Goal: Communication & Community: Share content

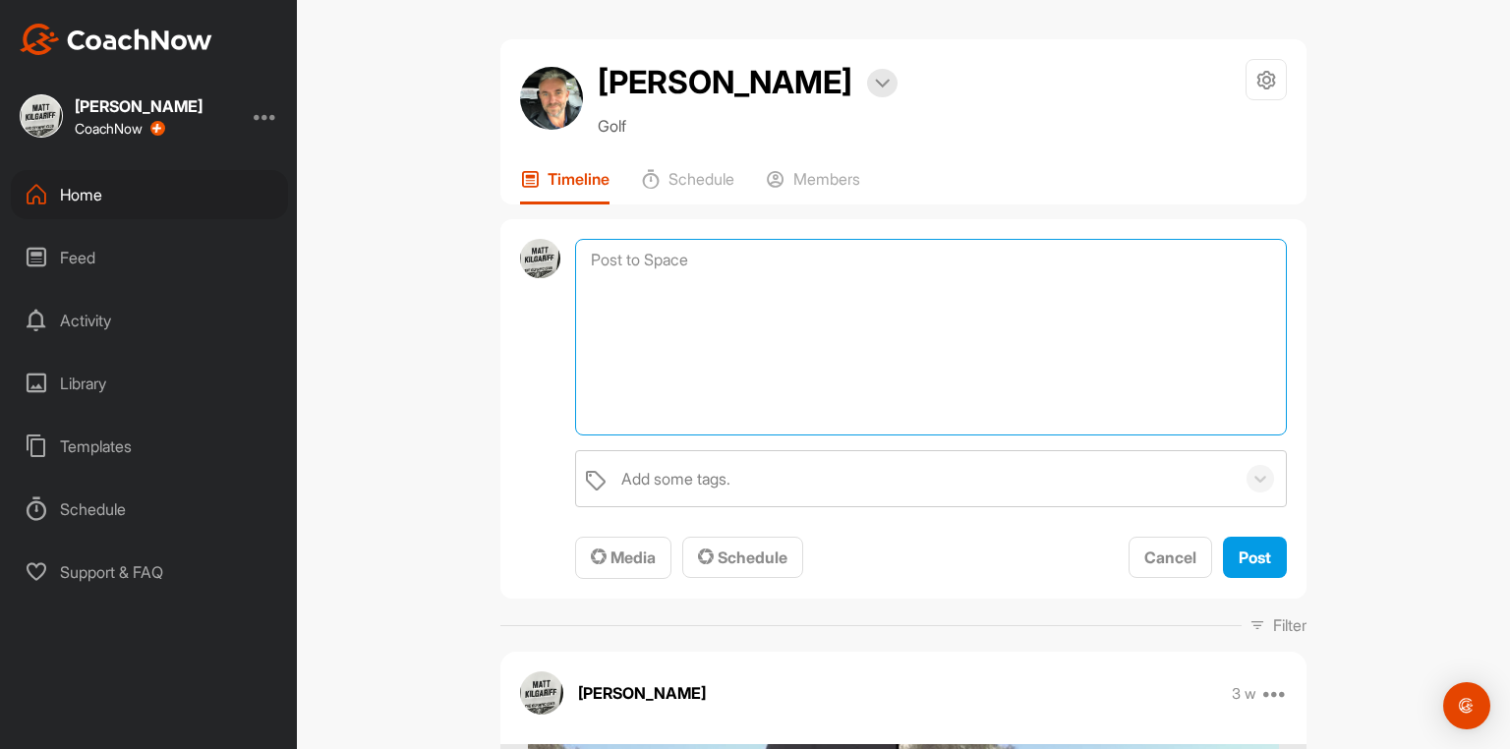
click at [666, 260] on textarea at bounding box center [931, 337] width 712 height 197
type textarea "t"
type textarea "T"
type textarea "todays takeaway tighten up your arm structure right foot firmer in the ground"
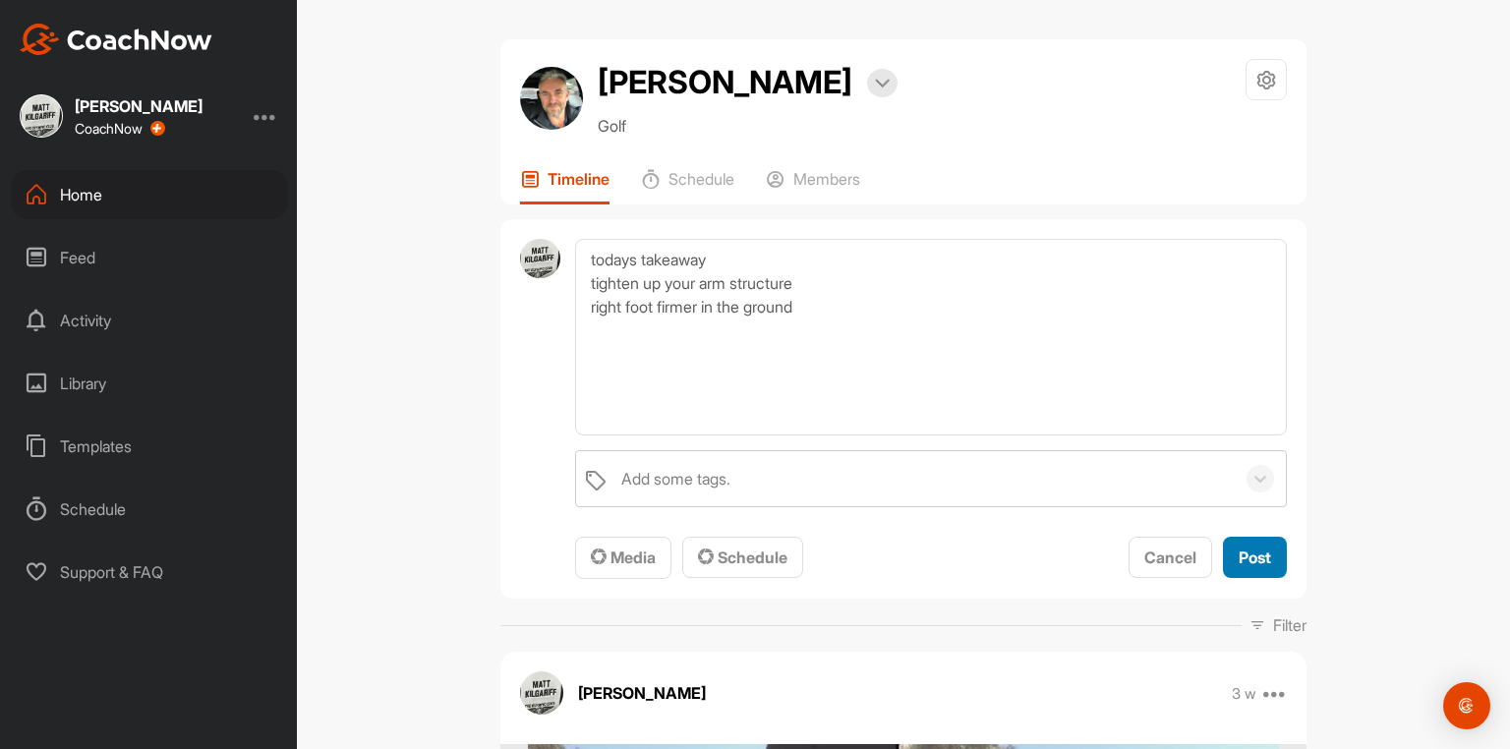
drag, startPoint x: 1246, startPoint y: 572, endPoint x: 1235, endPoint y: 565, distance: 12.8
click at [1246, 567] on span "Post" at bounding box center [1254, 557] width 32 height 20
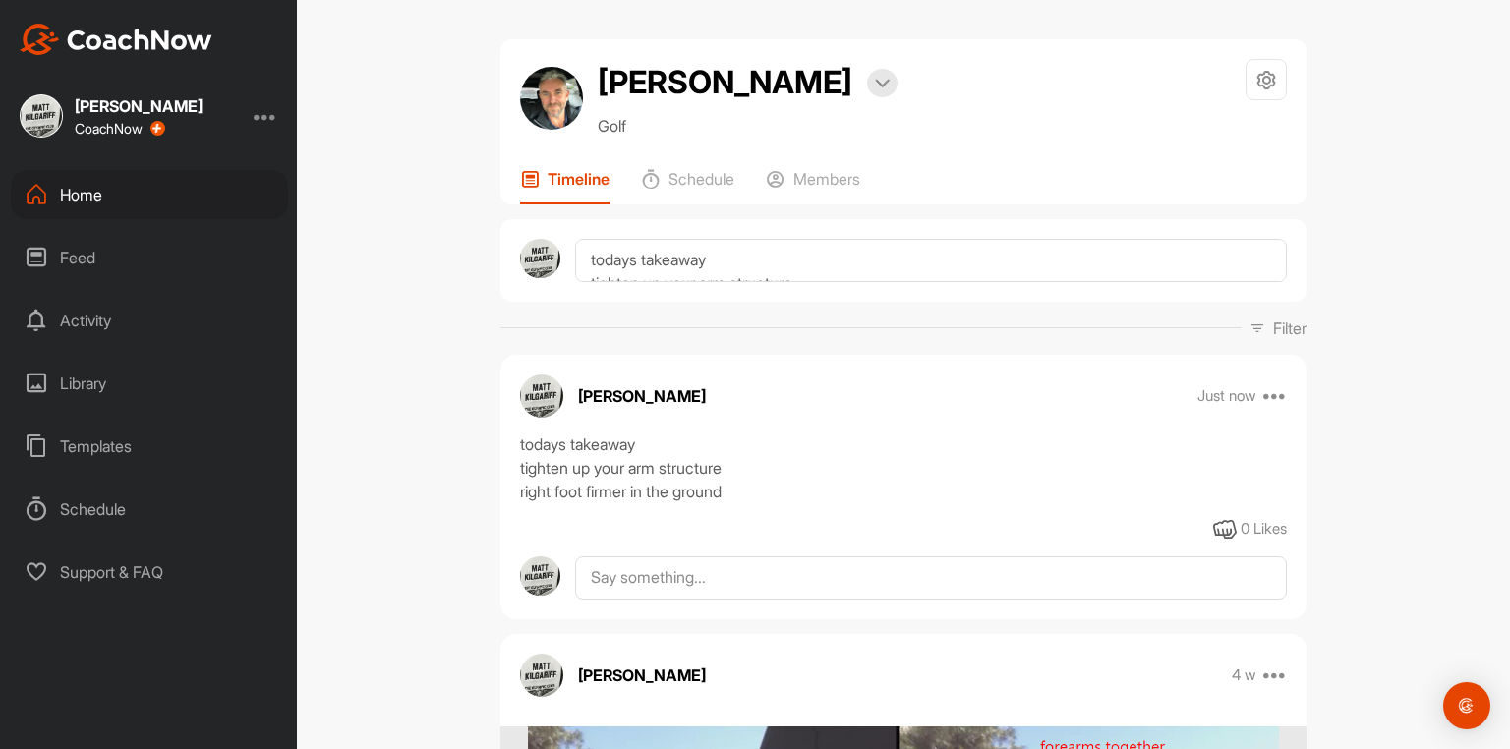
click at [101, 199] on div "Home" at bounding box center [149, 194] width 277 height 49
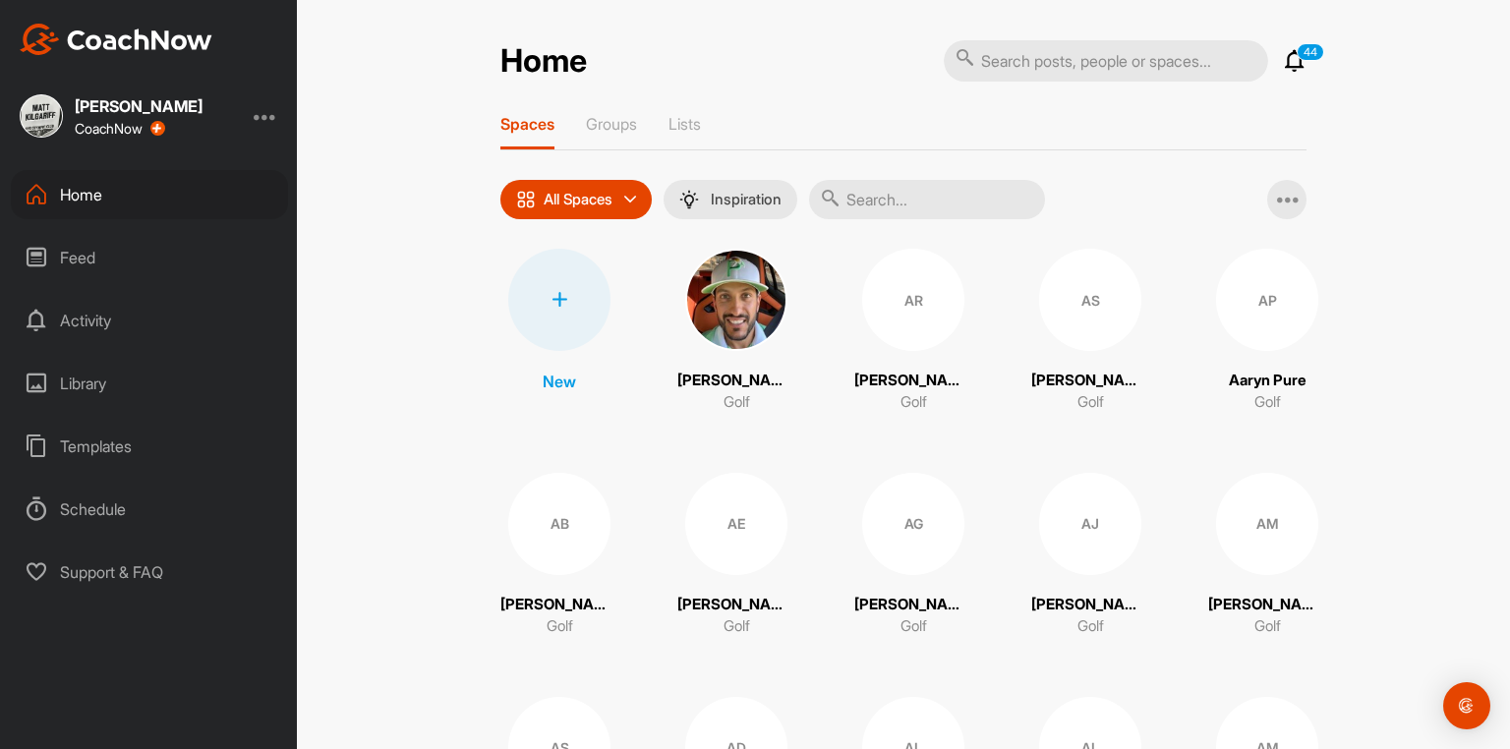
drag, startPoint x: 885, startPoint y: 196, endPoint x: 897, endPoint y: 228, distance: 34.9
click at [885, 198] on input "text" at bounding box center [927, 199] width 236 height 39
click at [887, 218] on input "text" at bounding box center [927, 199] width 236 height 39
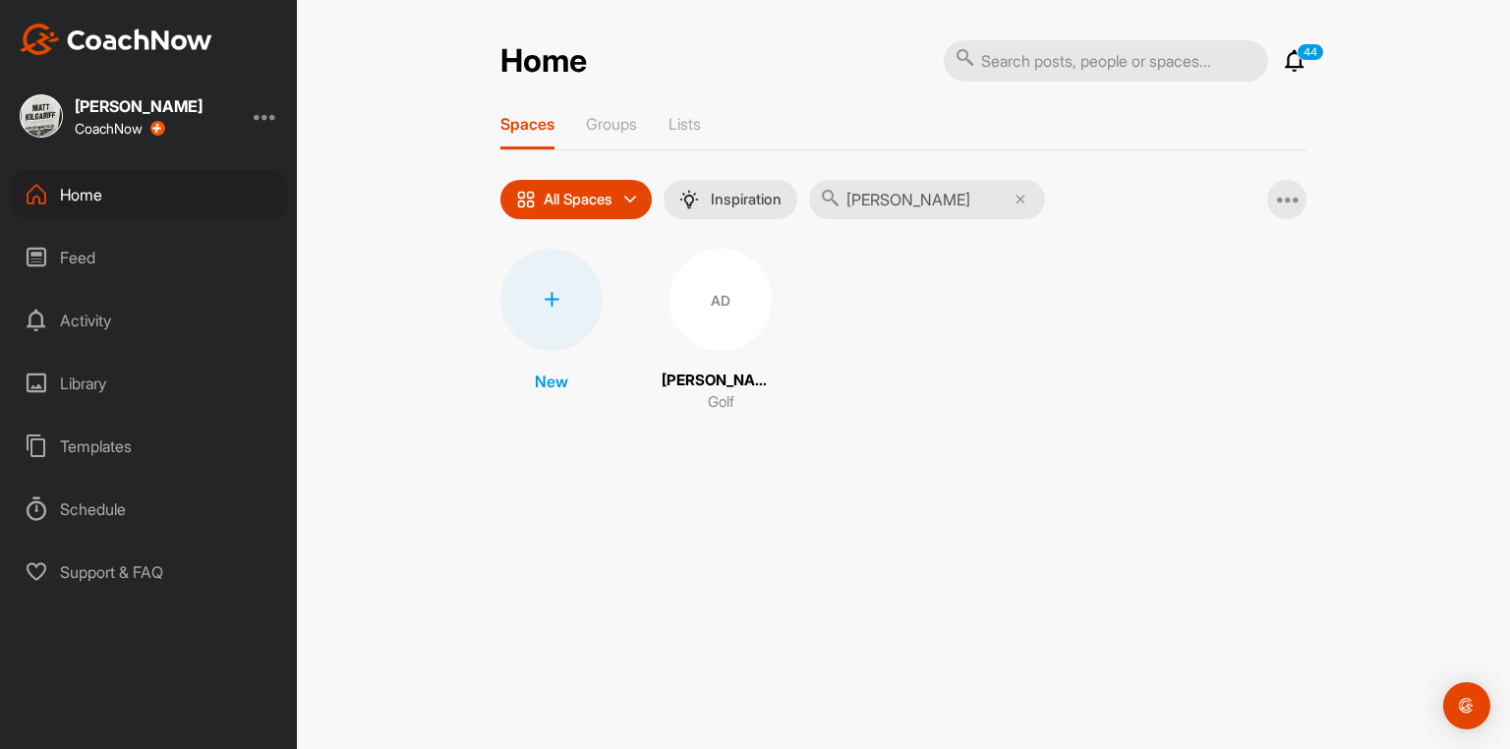
type input "[PERSON_NAME]"
click at [707, 319] on div "AD" at bounding box center [720, 300] width 102 height 102
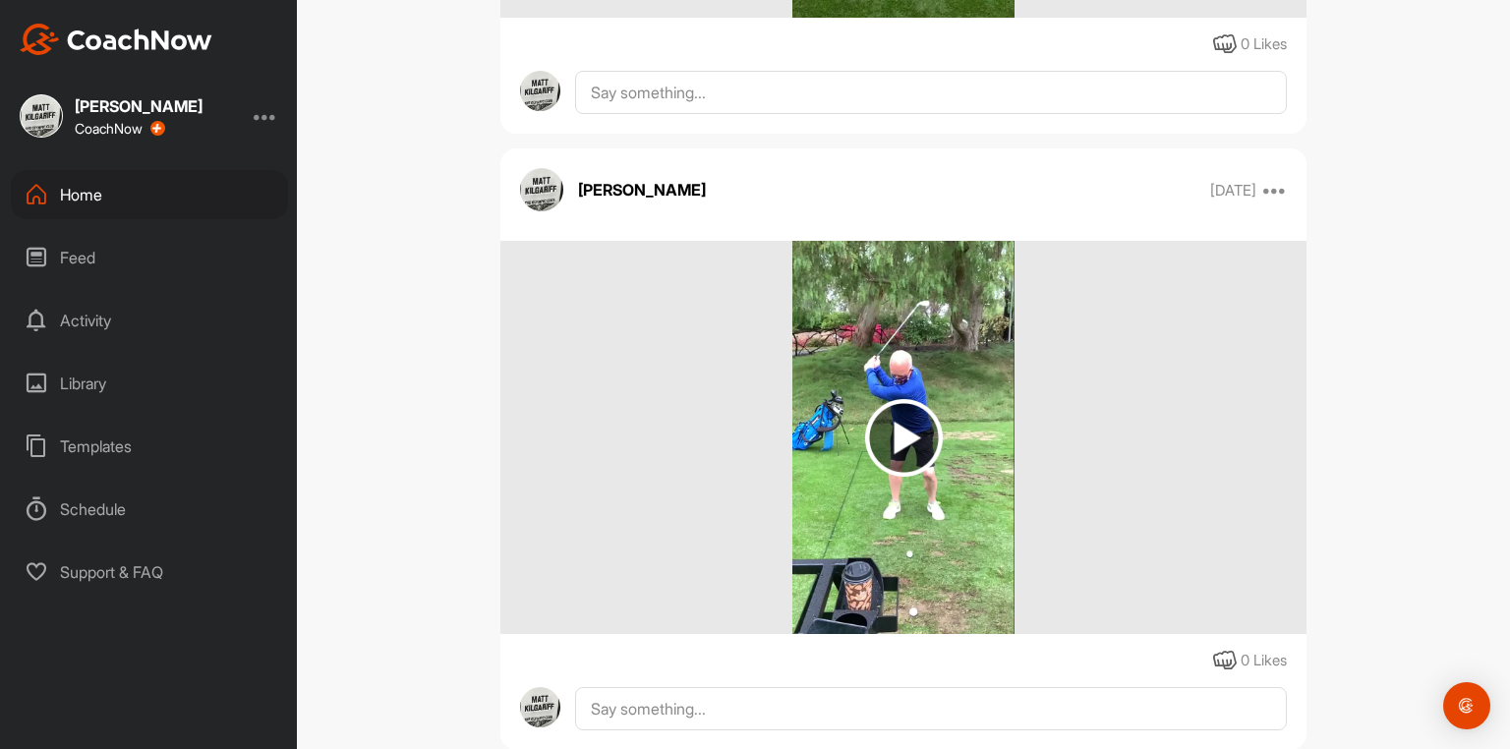
scroll to position [59793, 0]
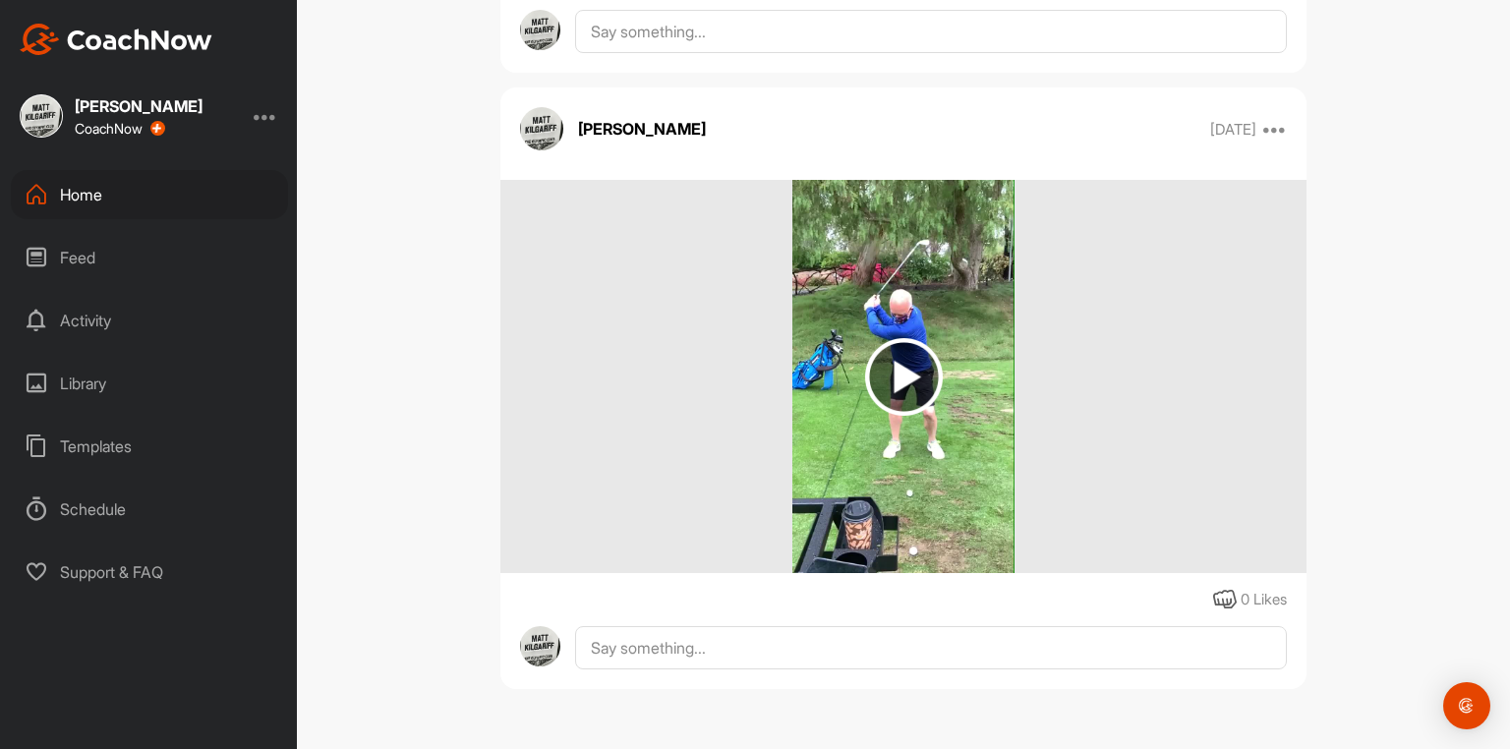
click at [901, 379] on img at bounding box center [904, 377] width 78 height 78
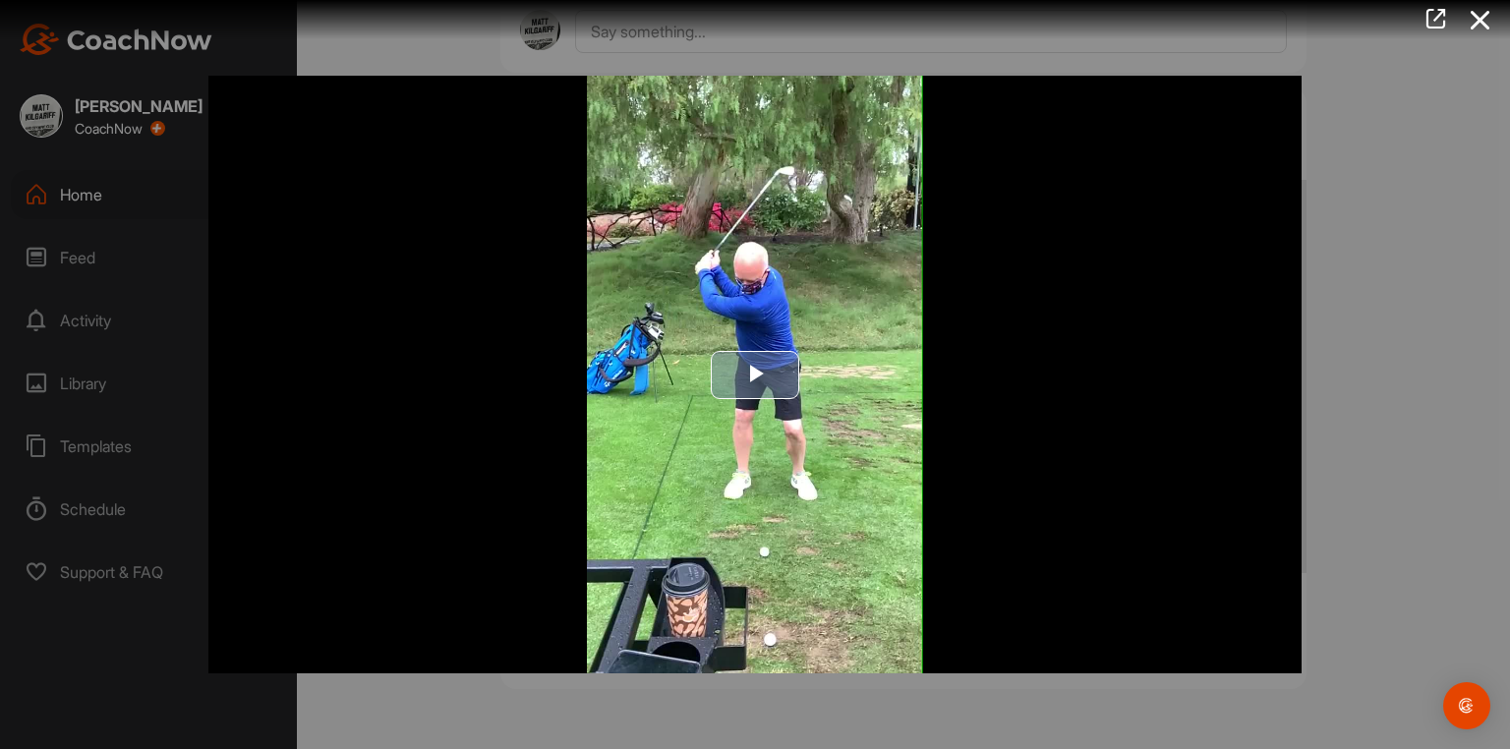
click at [755, 374] on span "Video Player" at bounding box center [755, 374] width 0 height 0
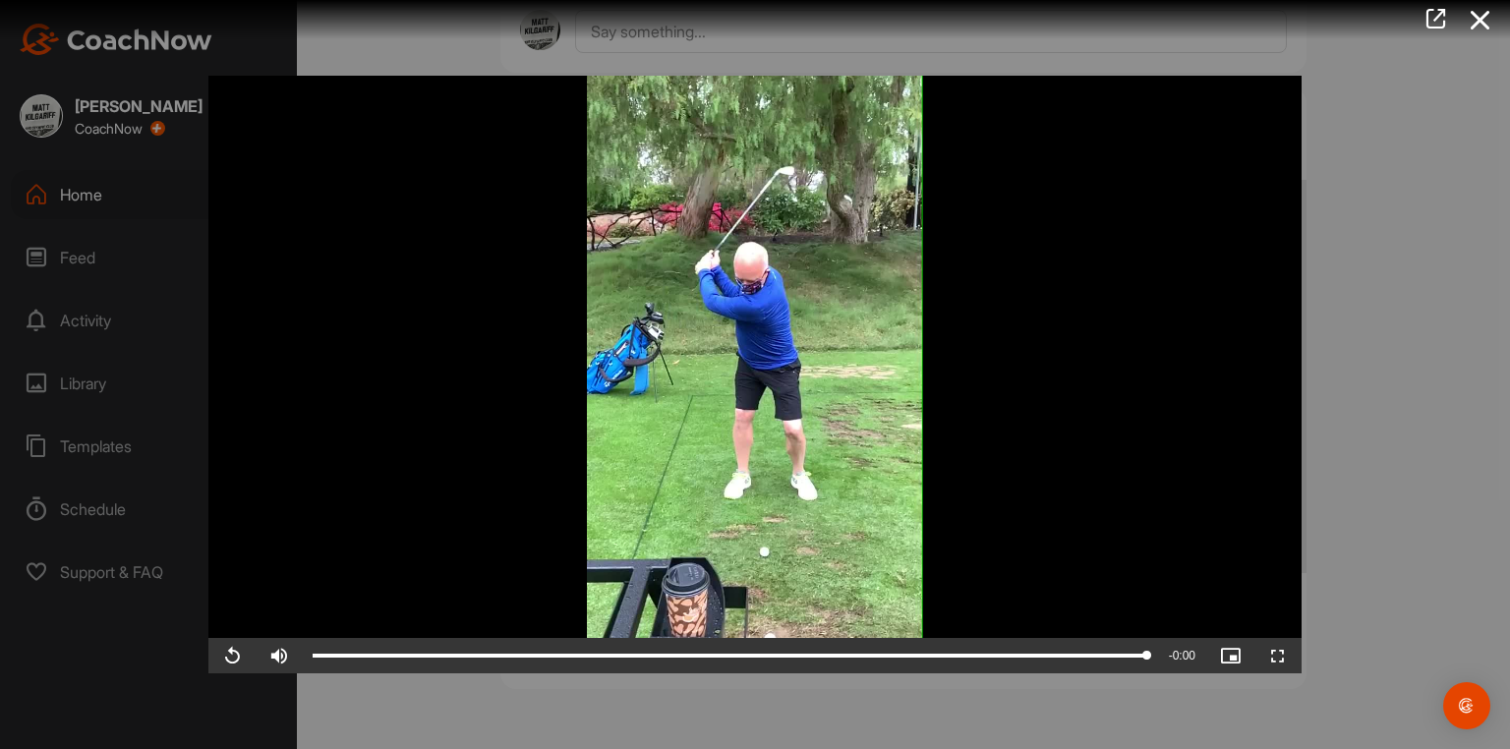
click at [1407, 409] on div at bounding box center [755, 374] width 1510 height 749
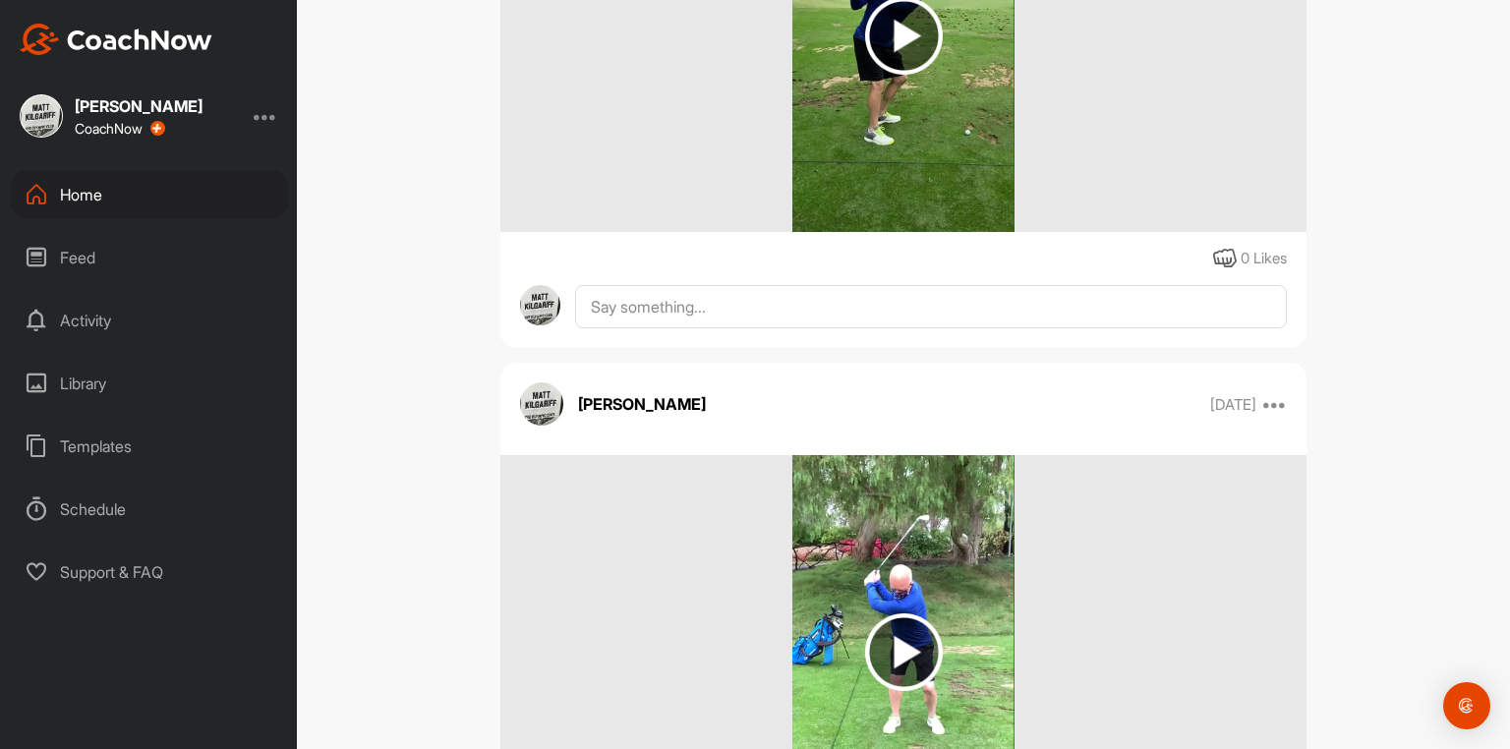
scroll to position [59164, 0]
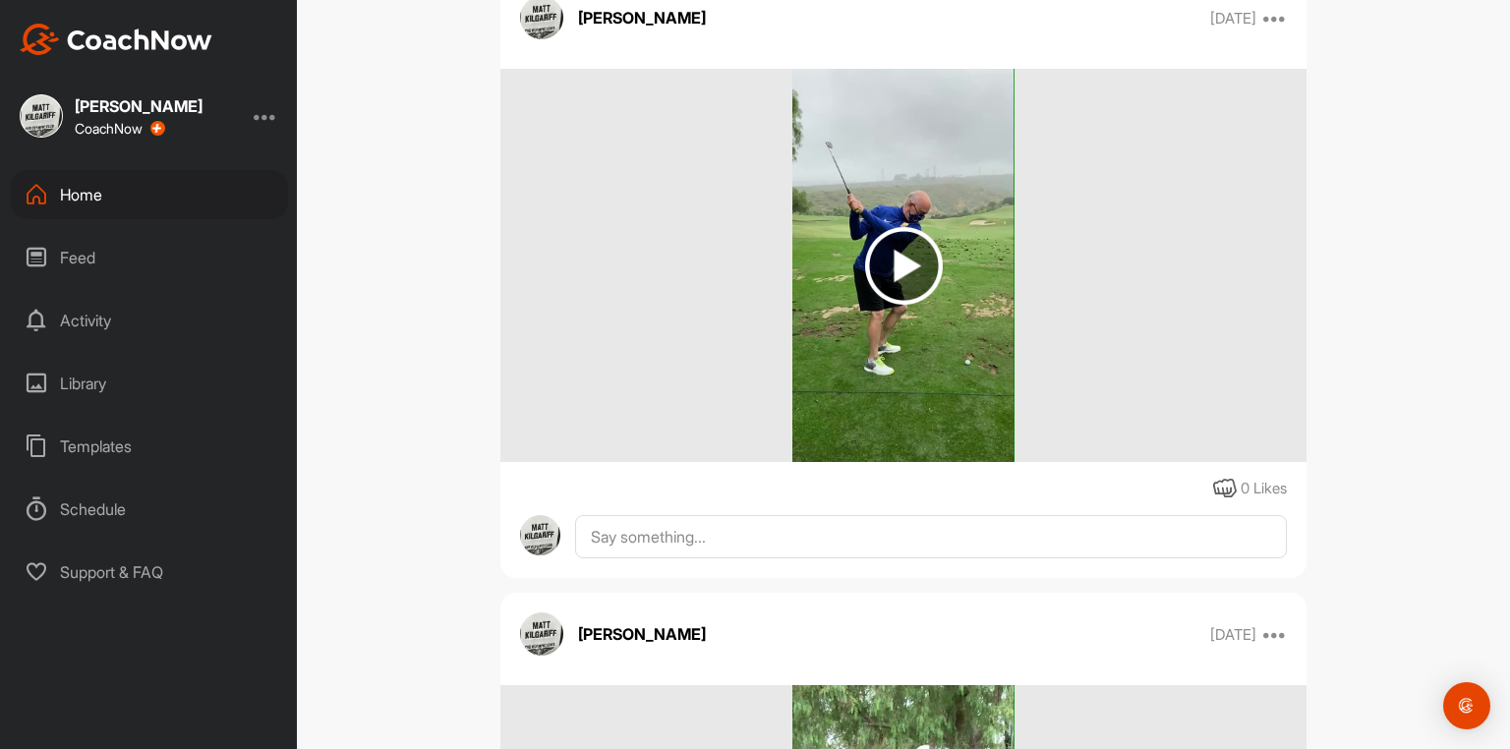
click at [885, 305] on img at bounding box center [904, 266] width 78 height 78
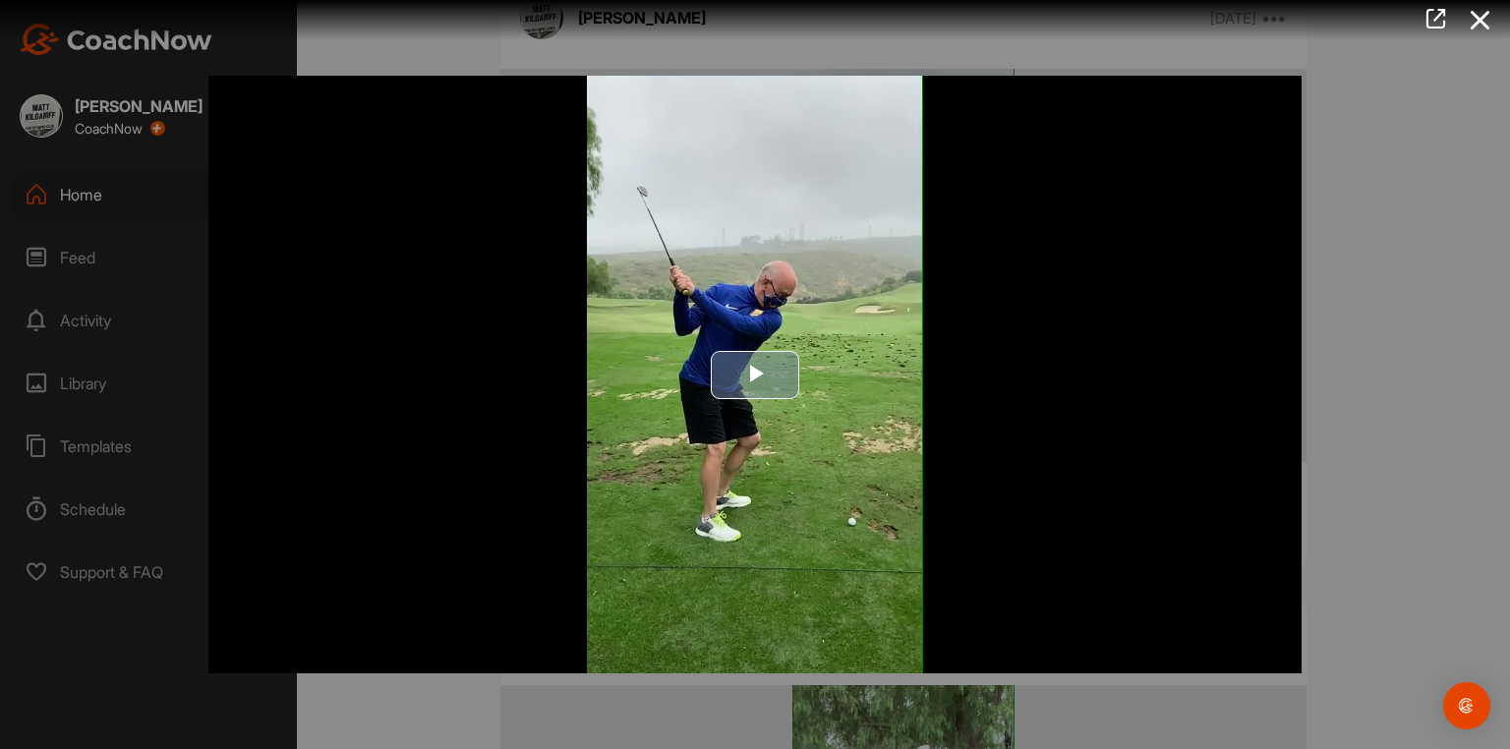
click at [755, 374] on span "Video Player" at bounding box center [755, 374] width 0 height 0
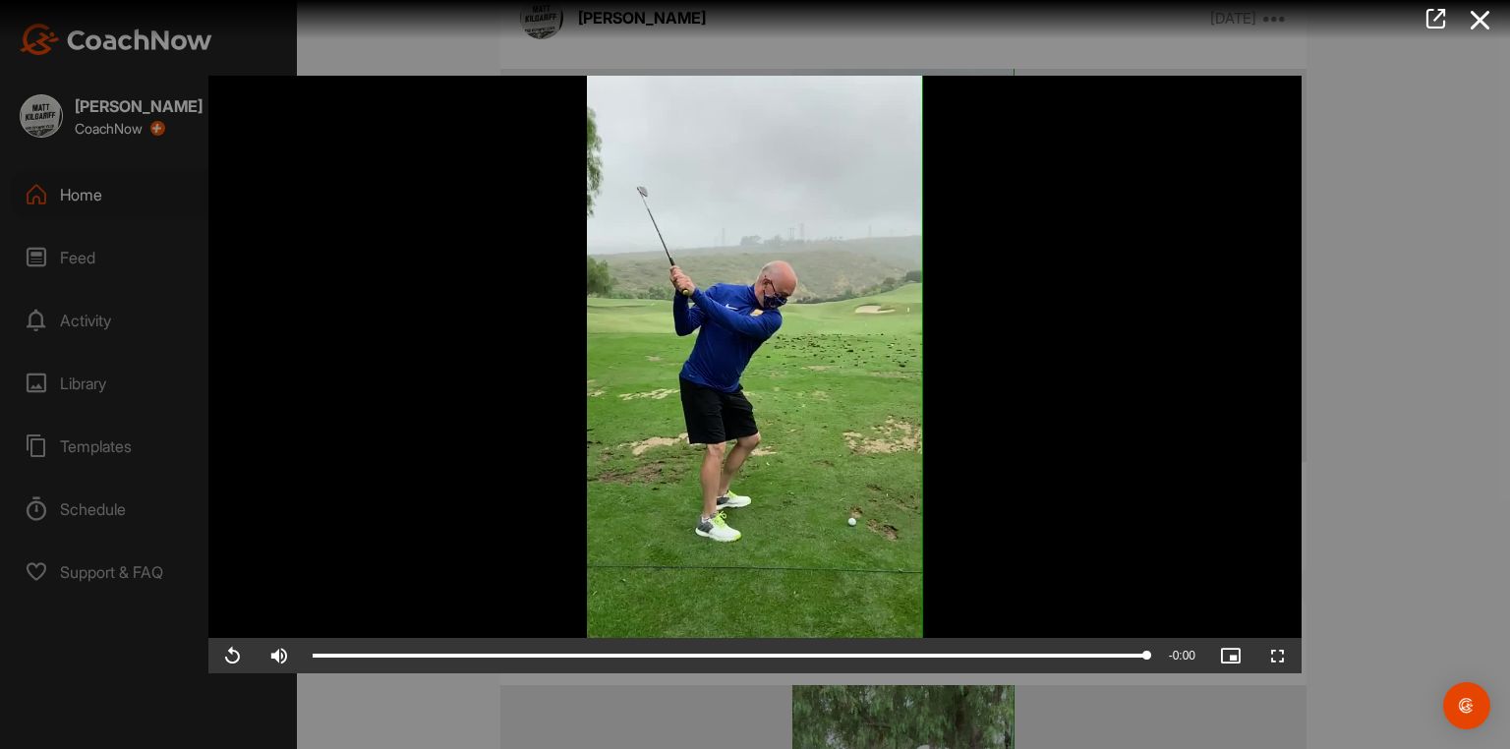
drag, startPoint x: 1423, startPoint y: 253, endPoint x: 1414, endPoint y: 262, distance: 13.2
click at [1414, 262] on div at bounding box center [755, 374] width 1510 height 749
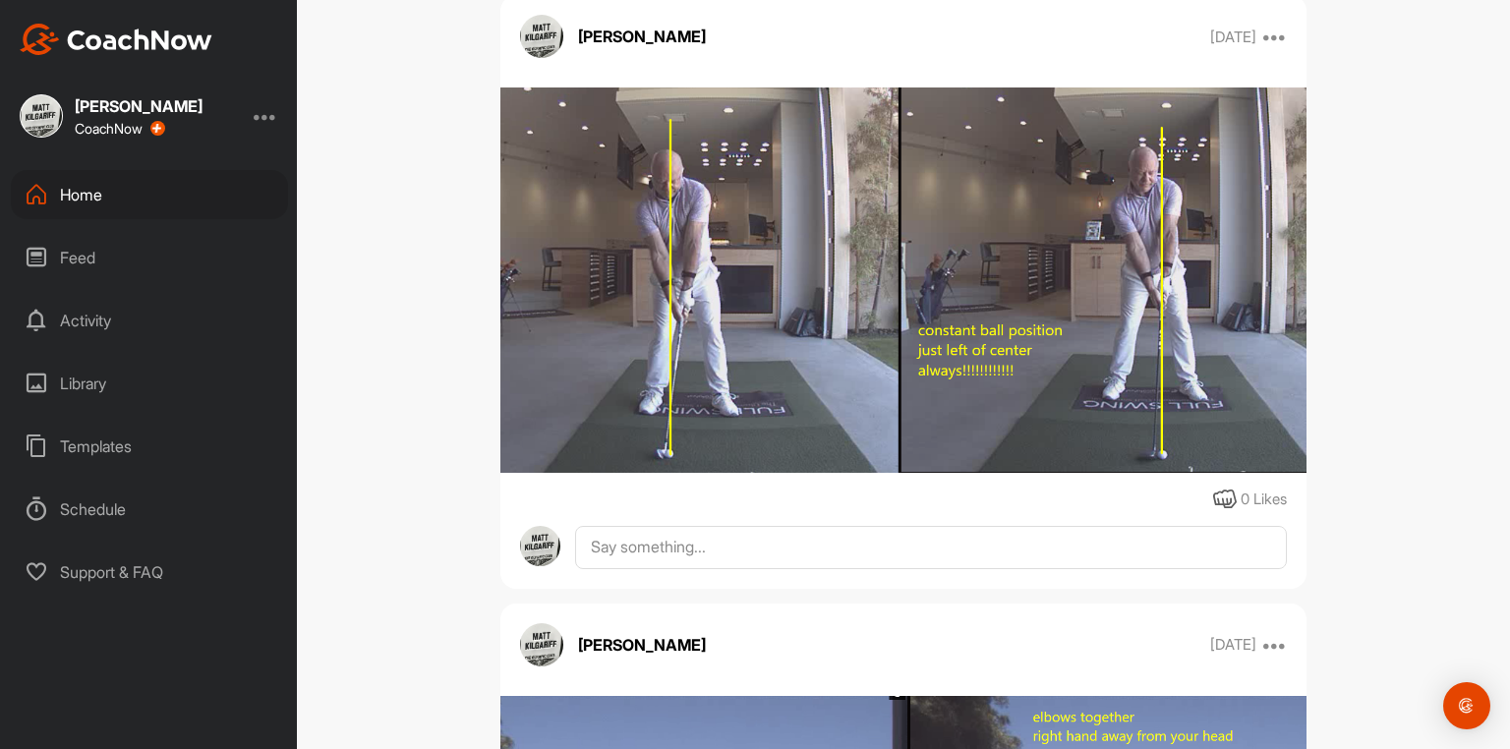
scroll to position [0, 0]
